Goal: Task Accomplishment & Management: Use online tool/utility

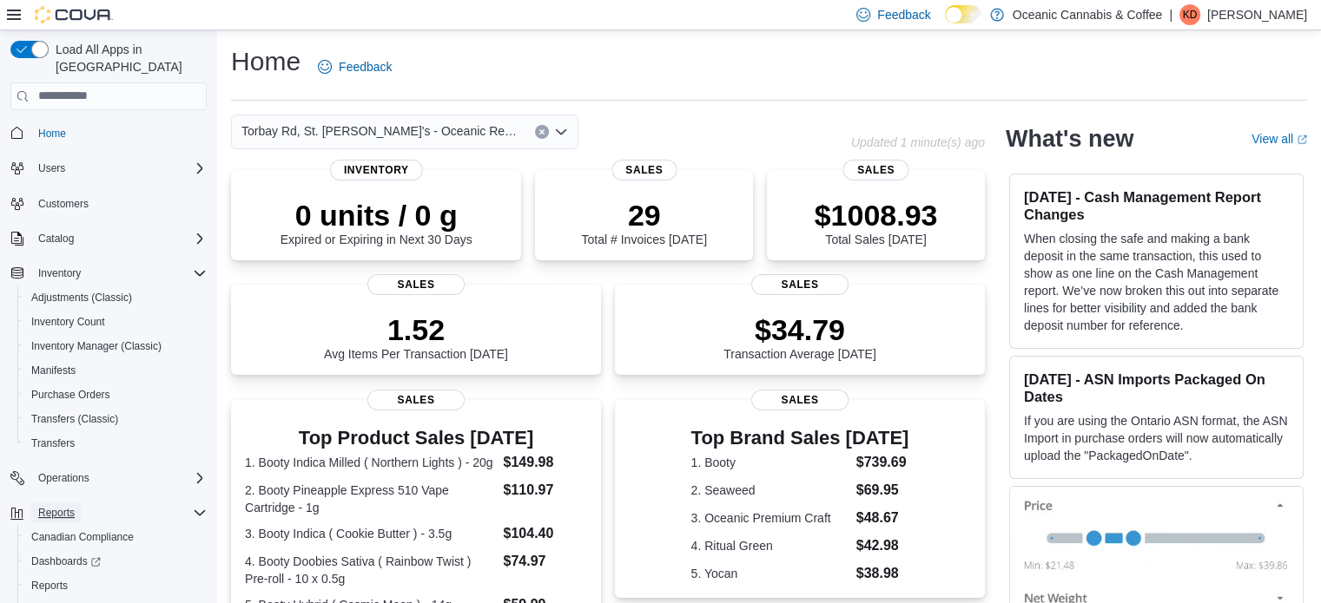
click at [63, 506] on span "Reports" at bounding box center [56, 513] width 36 height 14
click at [66, 506] on span "Reports" at bounding box center [56, 513] width 36 height 14
click at [53, 579] on span "Reports" at bounding box center [49, 586] width 36 height 14
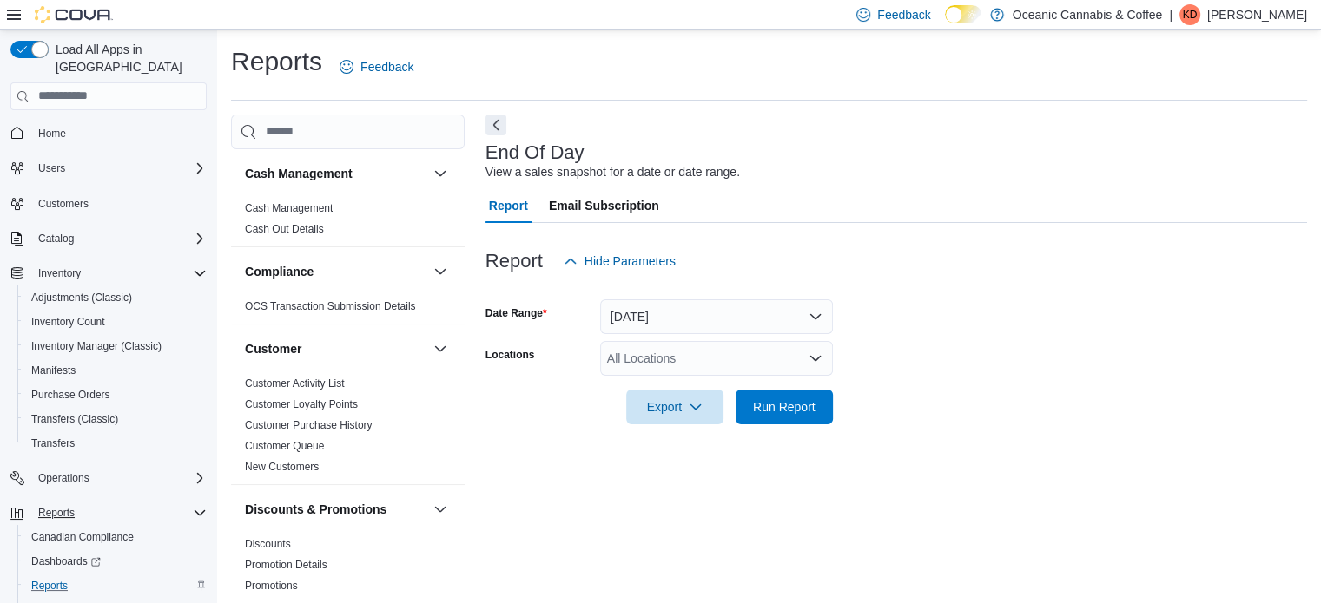
scroll to position [11, 0]
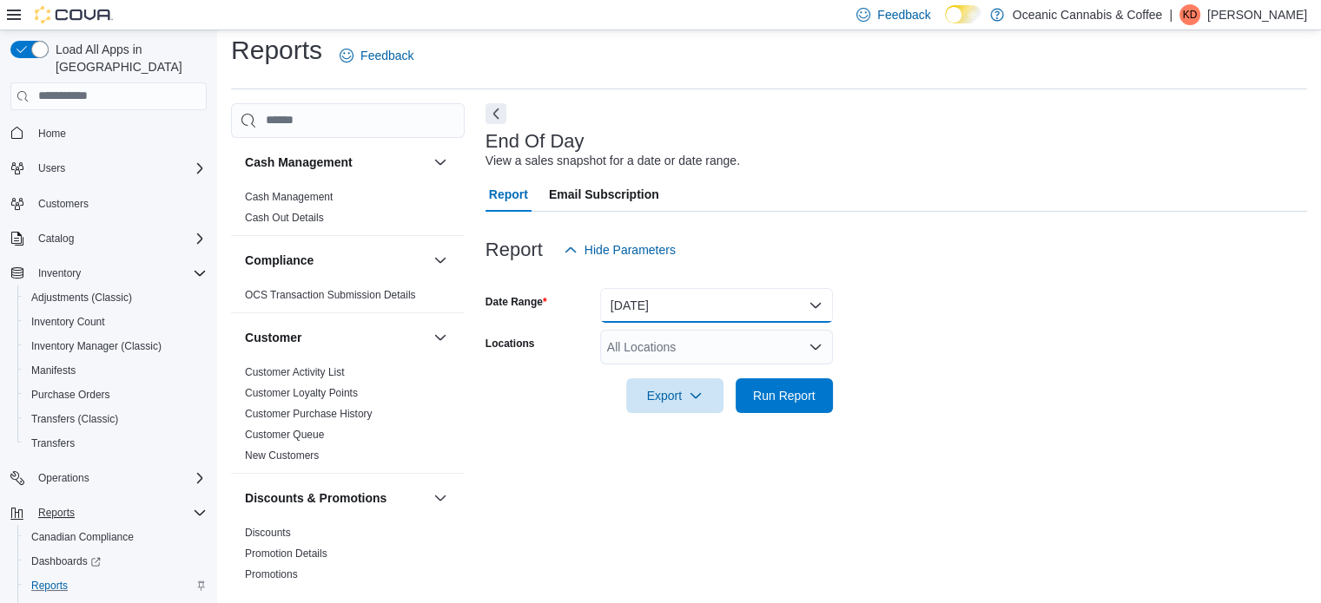
click at [723, 313] on button "[DATE]" at bounding box center [716, 305] width 233 height 35
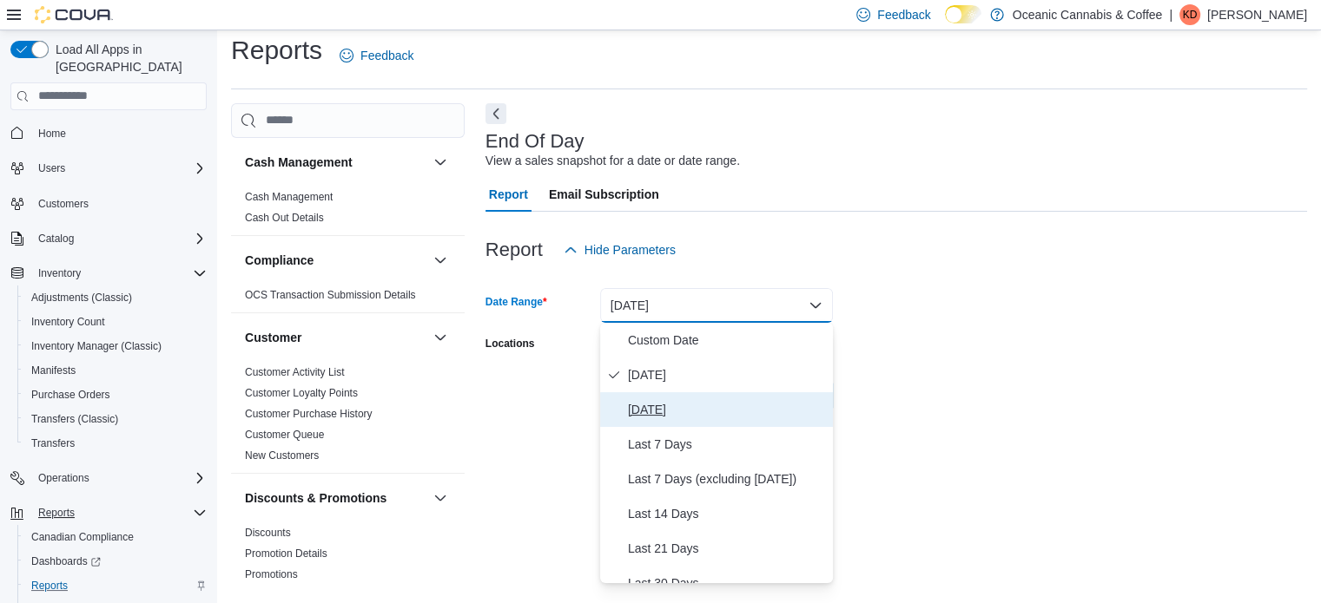
click at [675, 405] on span "[DATE]" at bounding box center [727, 409] width 198 height 21
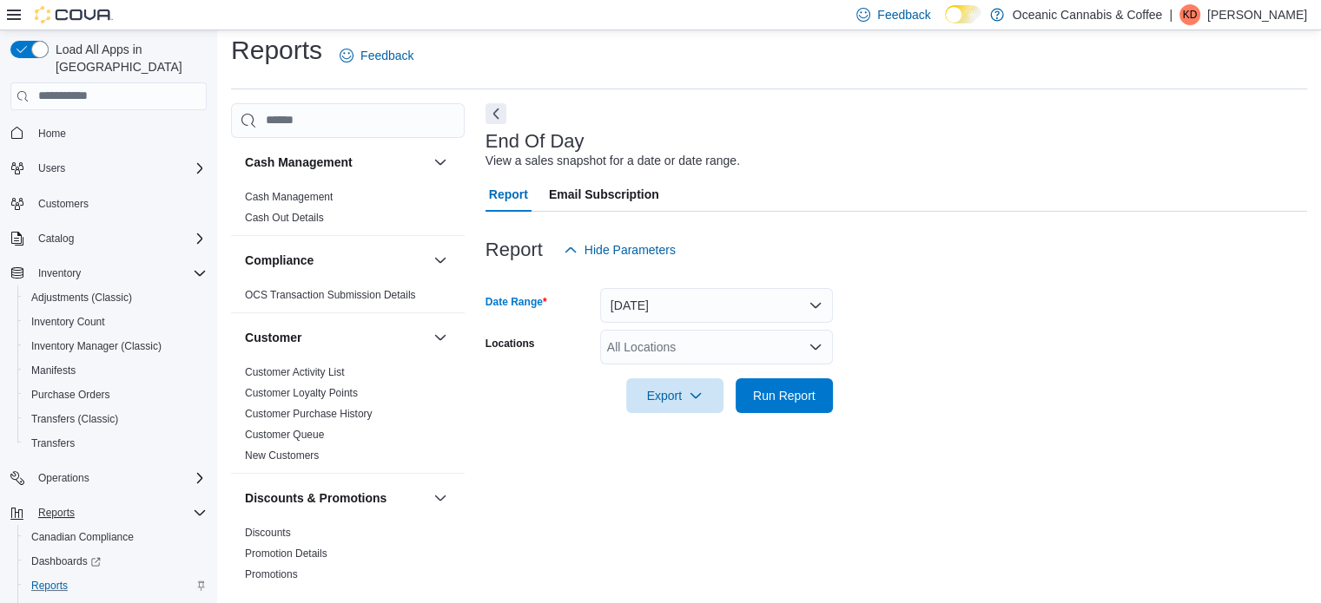
click at [733, 349] on div "All Locations" at bounding box center [716, 347] width 233 height 35
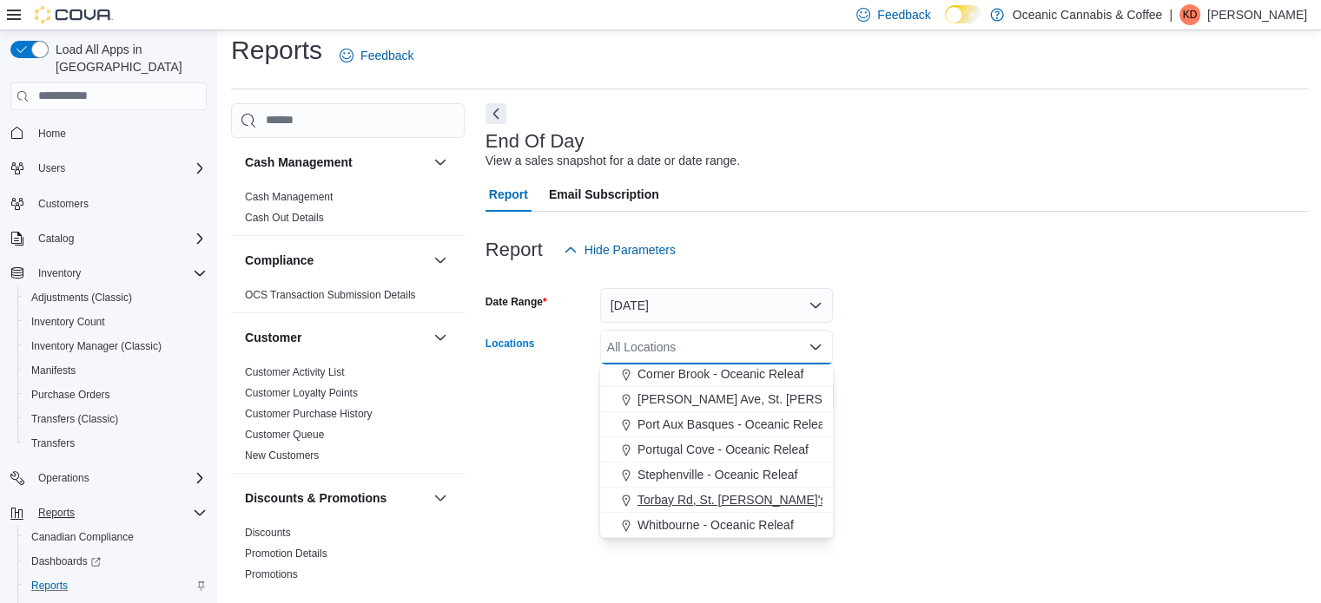
click at [754, 501] on span "Torbay Rd, St. [PERSON_NAME]'s - Oceanic Releaf" at bounding box center [778, 499] width 283 height 17
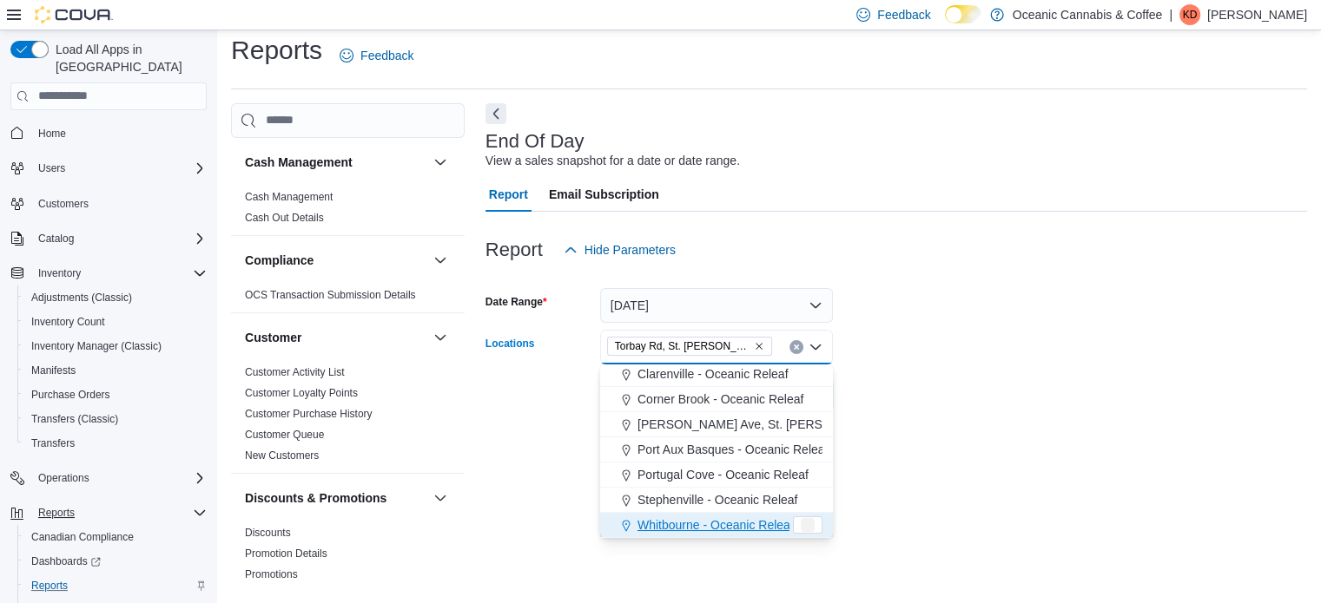
scroll to position [78, 0]
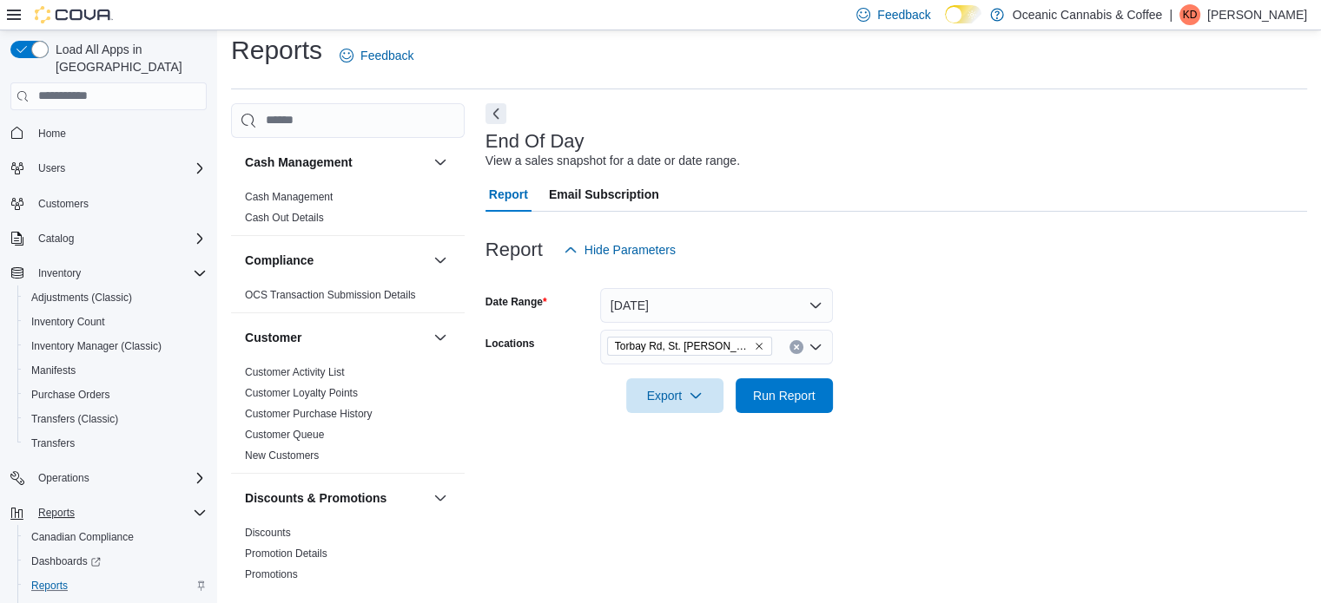
drag, startPoint x: 1108, startPoint y: 440, endPoint x: 931, endPoint y: 451, distance: 177.4
click at [1106, 440] on div "End Of Day View a sales snapshot for a date or date range. Report Email Subscri…" at bounding box center [895, 346] width 821 height 487
click at [758, 392] on span "Run Report" at bounding box center [784, 394] width 63 height 17
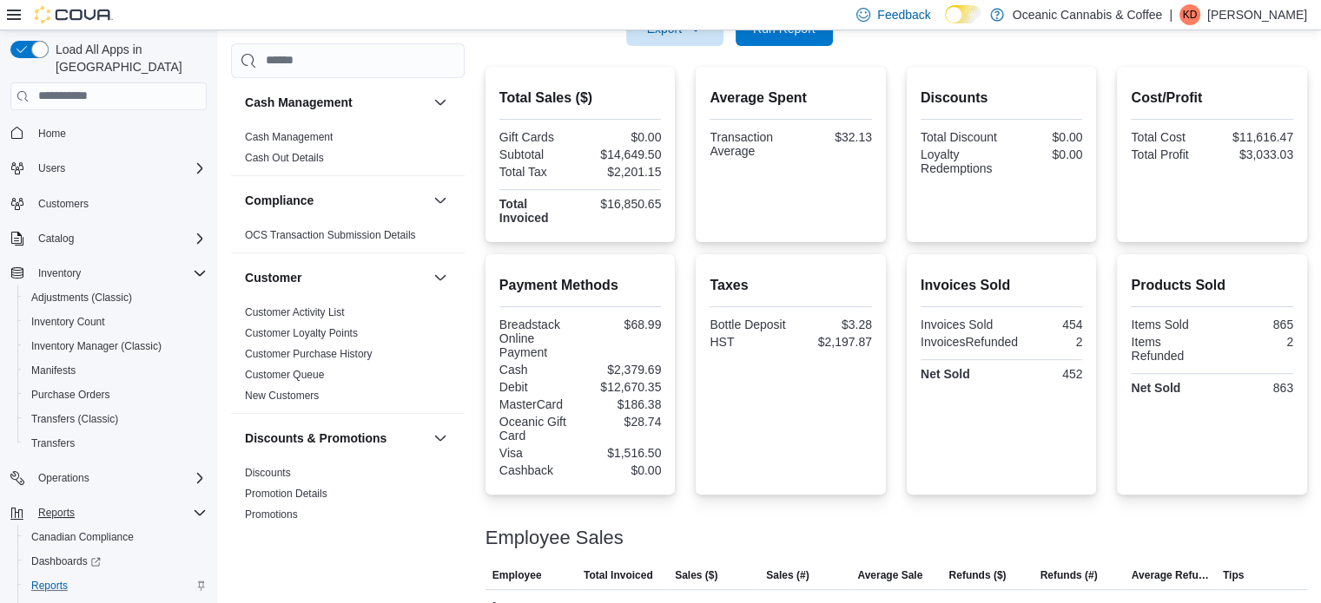
scroll to position [382, 0]
